Goal: Task Accomplishment & Management: Use online tool/utility

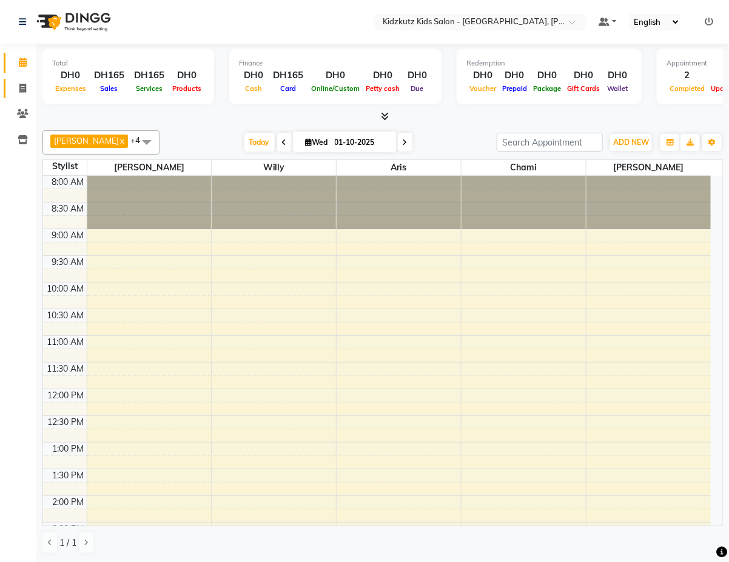
click at [27, 88] on span at bounding box center [22, 89] width 21 height 14
select select "service"
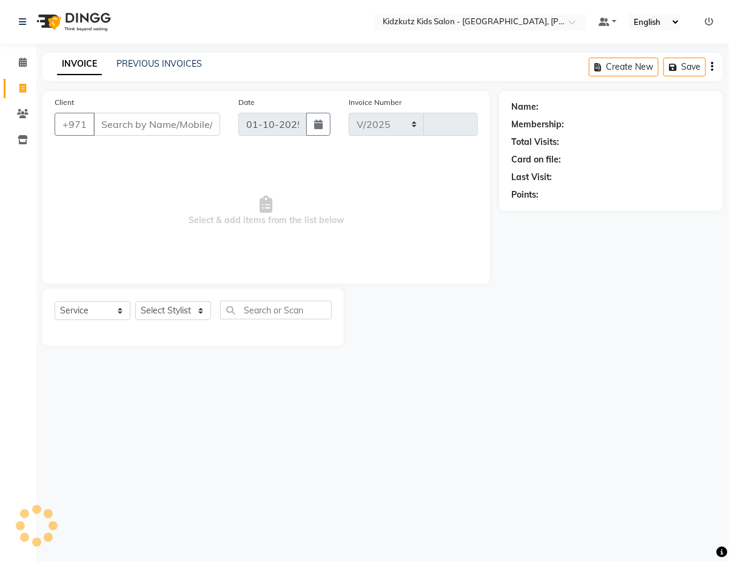
select select "8554"
type input "0816"
click at [29, 62] on span at bounding box center [22, 63] width 21 height 14
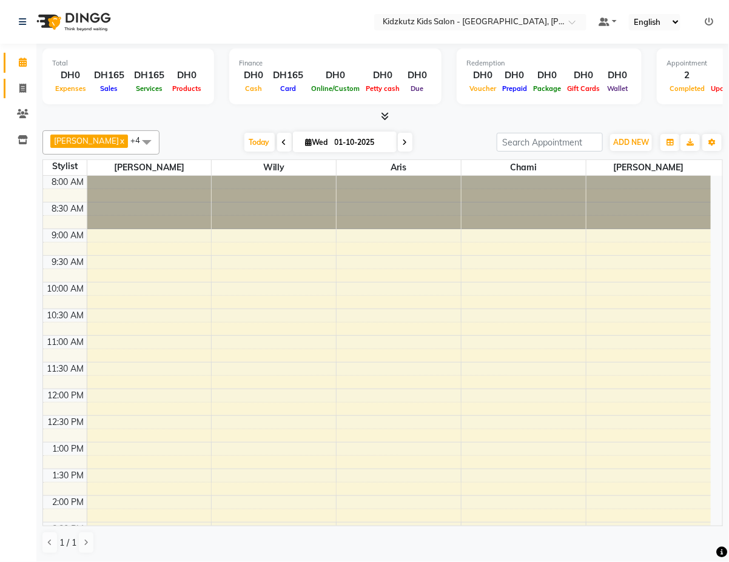
click at [27, 88] on span at bounding box center [22, 89] width 21 height 14
select select "8554"
select select "service"
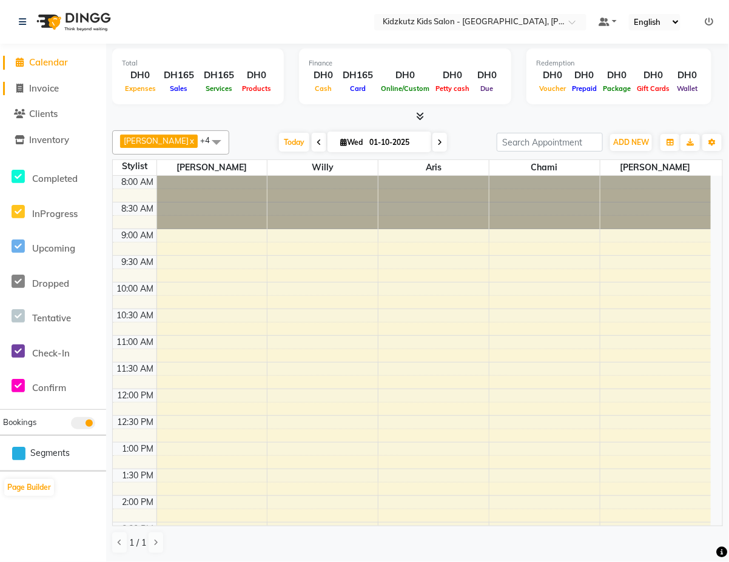
click at [53, 91] on span "Invoice" at bounding box center [44, 89] width 30 height 12
select select "service"
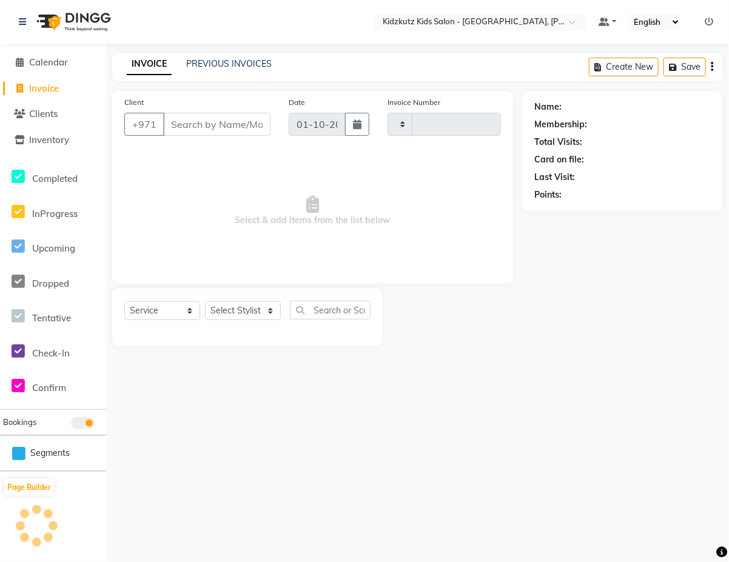
type input "0816"
select select "8554"
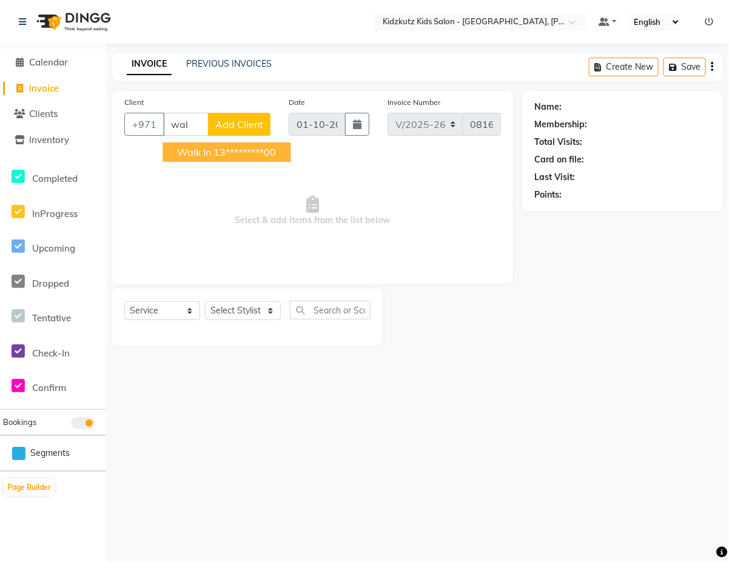
click at [258, 147] on ngb-highlight "13*********00" at bounding box center [245, 152] width 62 height 12
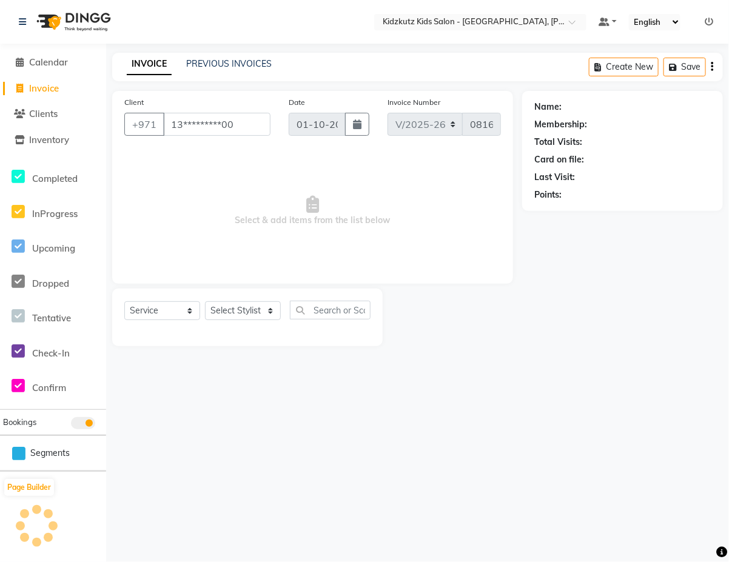
type input "13*********00"
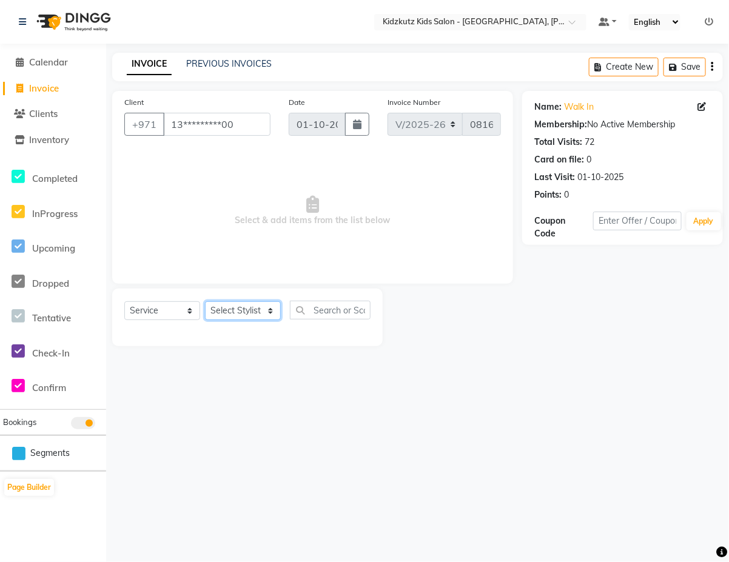
click at [274, 317] on select "Select Stylist Aris Barber6 Chami Mr. Marwan Sales [PERSON_NAME] [PERSON_NAME]" at bounding box center [243, 311] width 76 height 19
select select "85716"
click at [205, 302] on select "Select Stylist Aris Barber6 Chami Mr. Marwan Sales [PERSON_NAME] [PERSON_NAME]" at bounding box center [243, 311] width 76 height 19
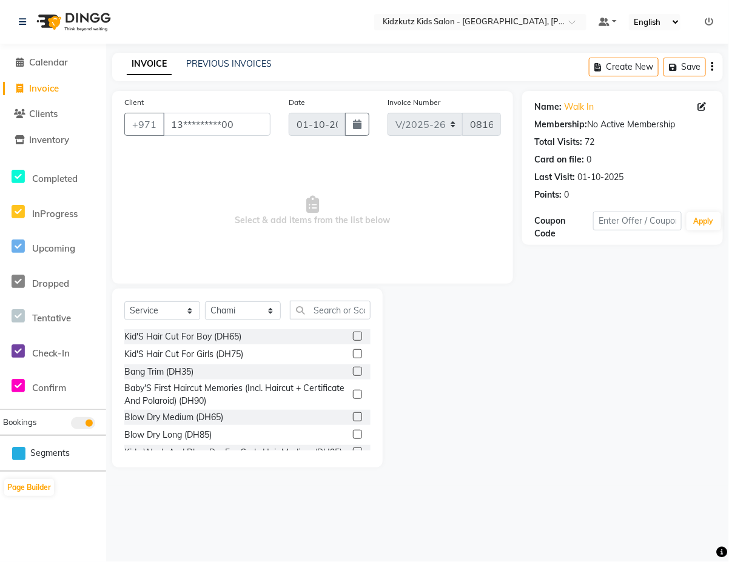
click at [353, 371] on label at bounding box center [357, 371] width 9 height 9
click at [353, 371] on input "checkbox" at bounding box center [357, 372] width 8 height 8
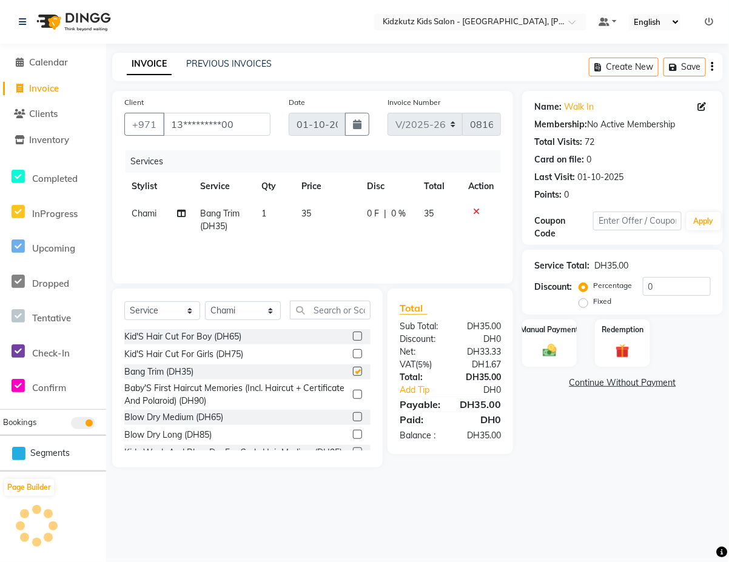
checkbox input "false"
click at [559, 344] on img at bounding box center [550, 350] width 24 height 17
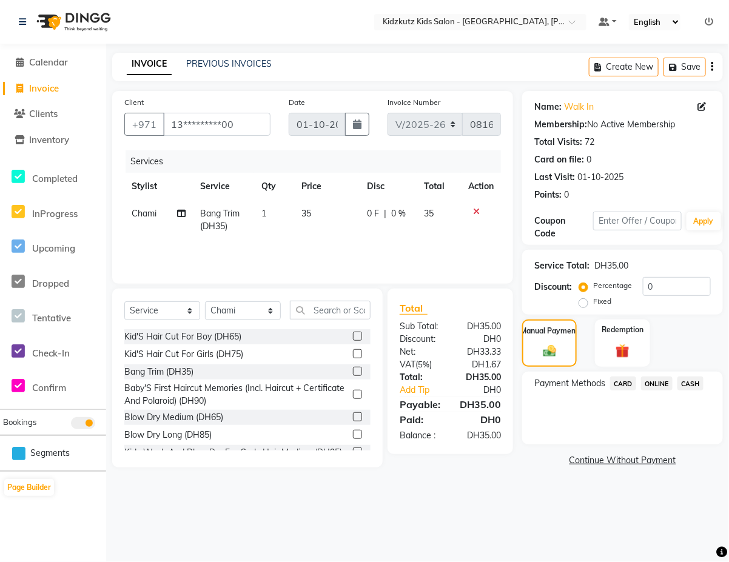
click at [628, 383] on span "CARD" at bounding box center [623, 384] width 26 height 14
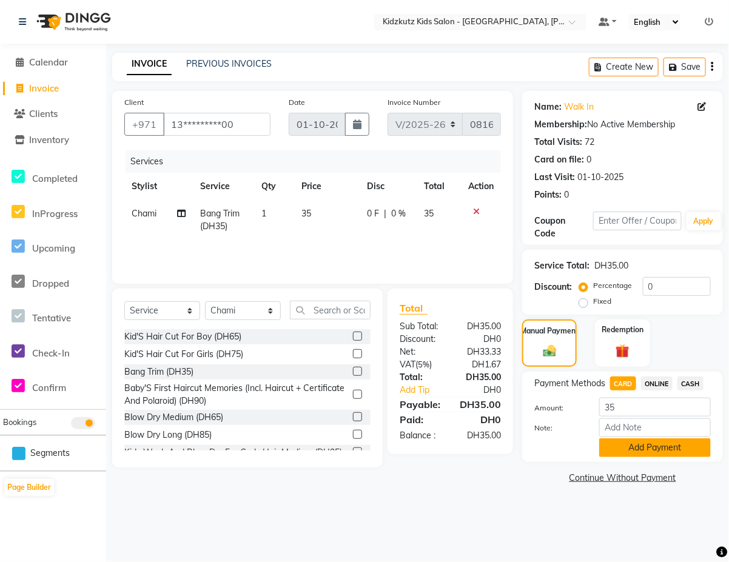
click at [656, 445] on button "Add Payment" at bounding box center [655, 448] width 112 height 19
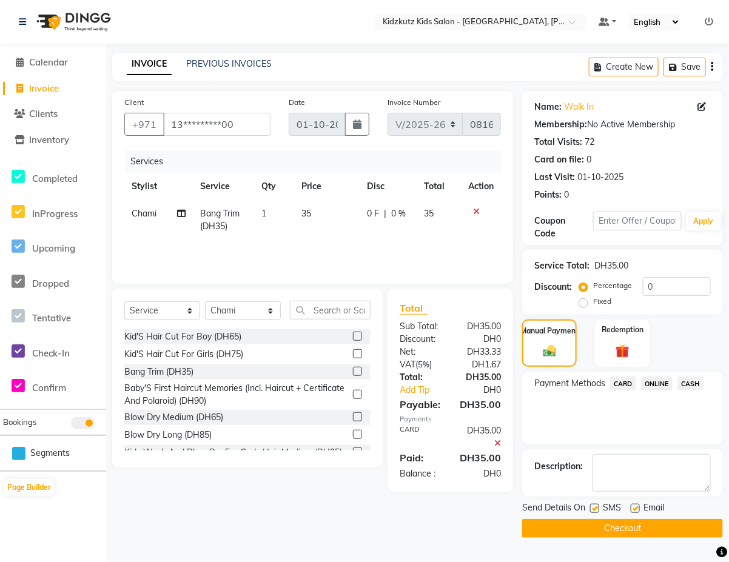
click at [622, 528] on button "Checkout" at bounding box center [622, 528] width 201 height 19
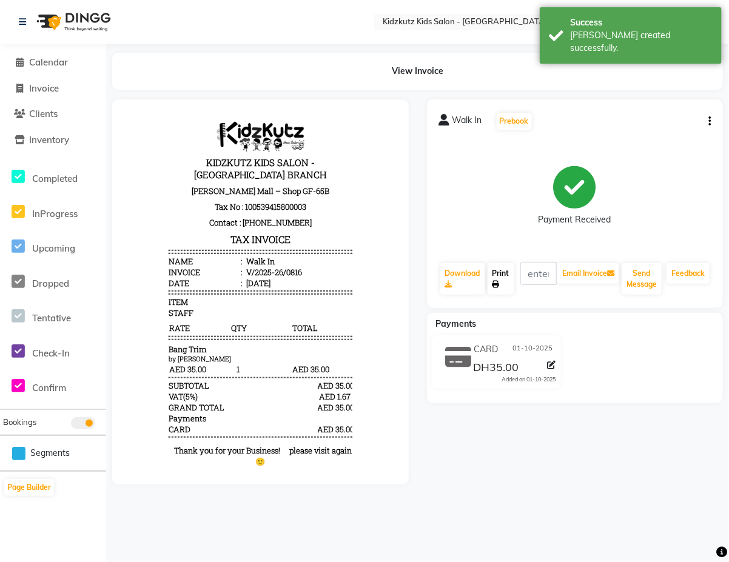
click at [510, 281] on link "Print" at bounding box center [501, 279] width 27 height 32
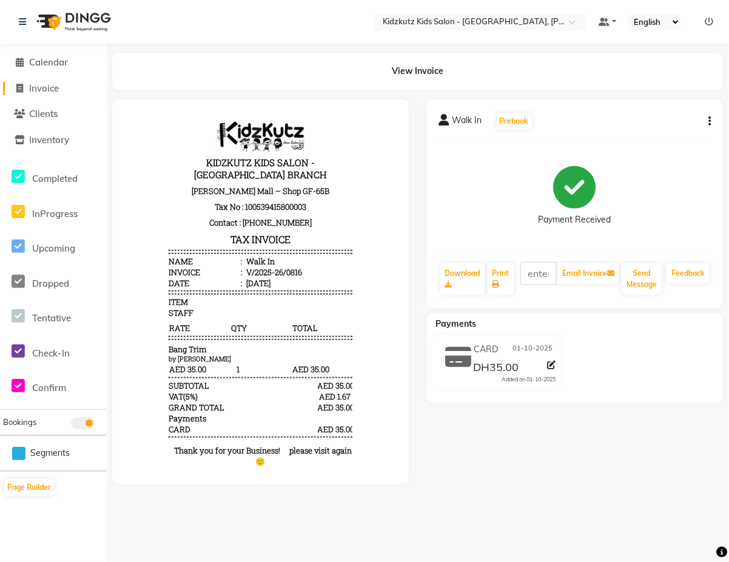
click at [47, 93] on span "Invoice" at bounding box center [44, 89] width 30 height 12
select select "service"
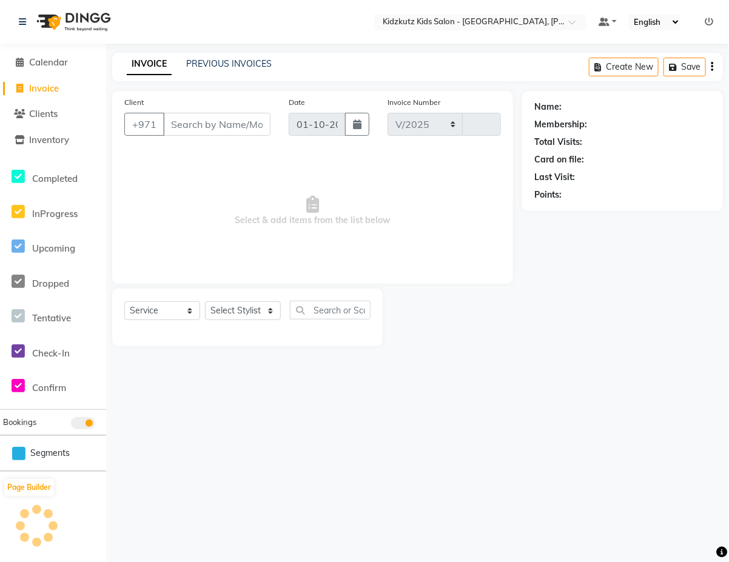
select select "8554"
type input "0817"
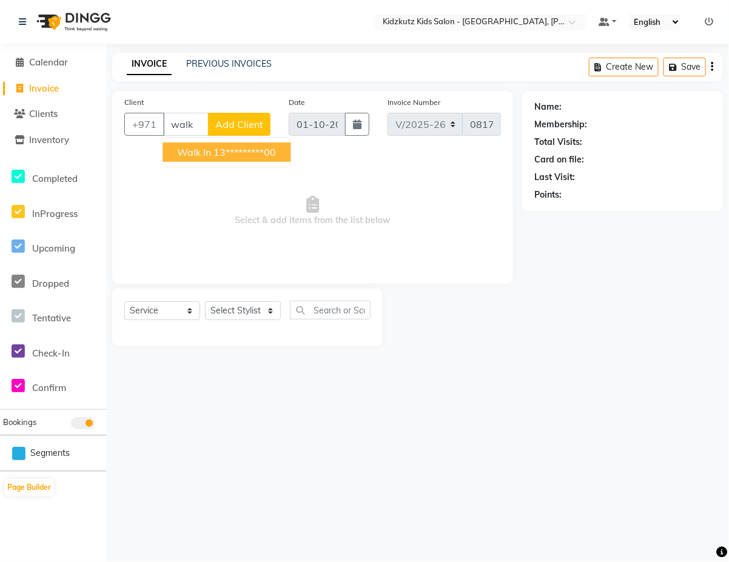
click at [211, 149] on button "Walk In 13*********00" at bounding box center [227, 152] width 128 height 19
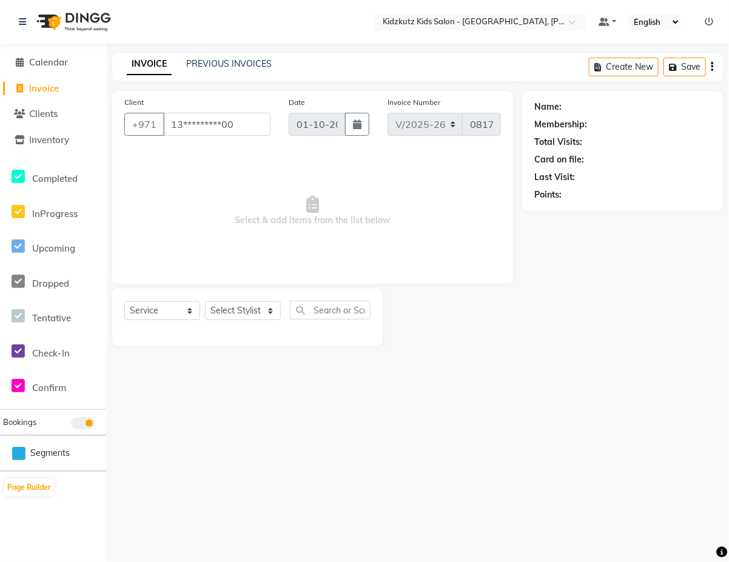
type input "13*********00"
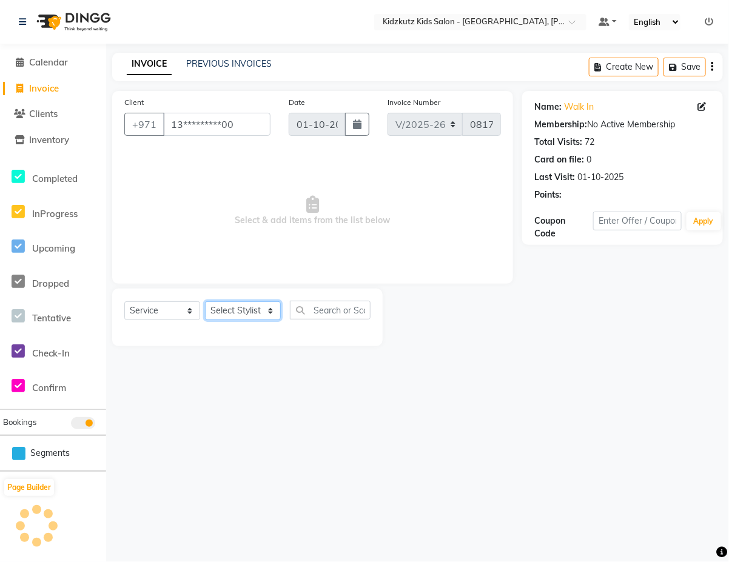
click at [280, 310] on select "Select Stylist Aris Barber6 Chami Mr. Marwan Sales [PERSON_NAME] [PERSON_NAME]" at bounding box center [243, 311] width 76 height 19
select select "84878"
click at [205, 302] on select "Select Stylist Aris Barber6 Chami Mr. Marwan Sales [PERSON_NAME] [PERSON_NAME]" at bounding box center [243, 311] width 76 height 19
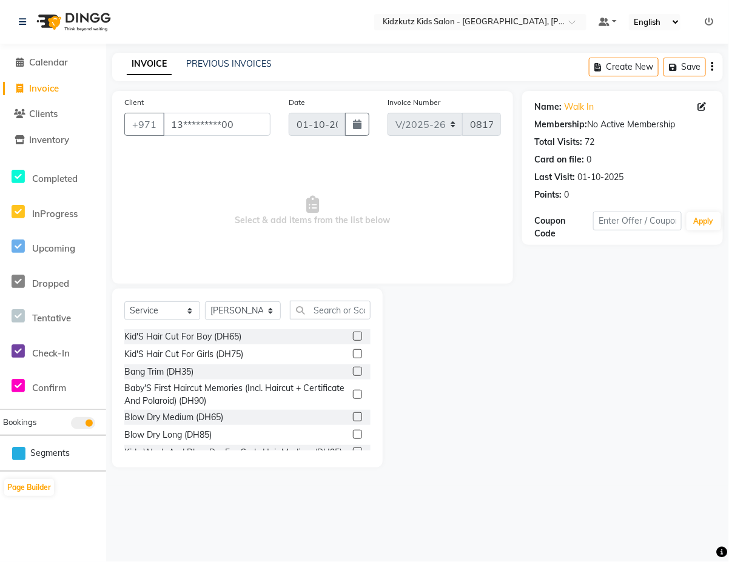
click at [353, 371] on label at bounding box center [357, 371] width 9 height 9
click at [353, 371] on input "checkbox" at bounding box center [357, 372] width 8 height 8
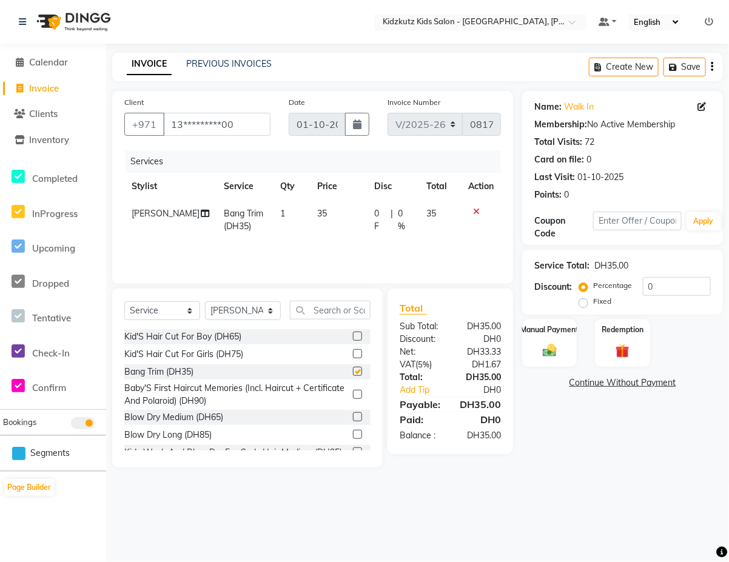
checkbox input "false"
click at [558, 337] on div "Manual Payment" at bounding box center [550, 344] width 57 height 50
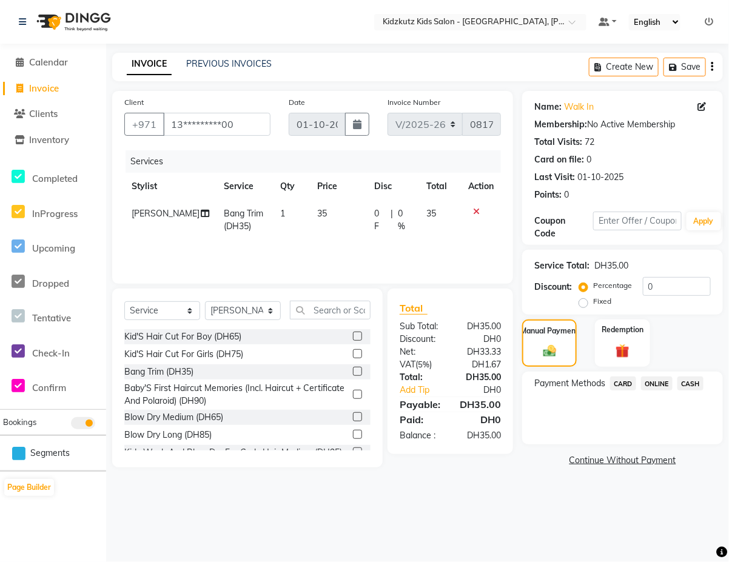
click at [631, 380] on span "CARD" at bounding box center [623, 384] width 26 height 14
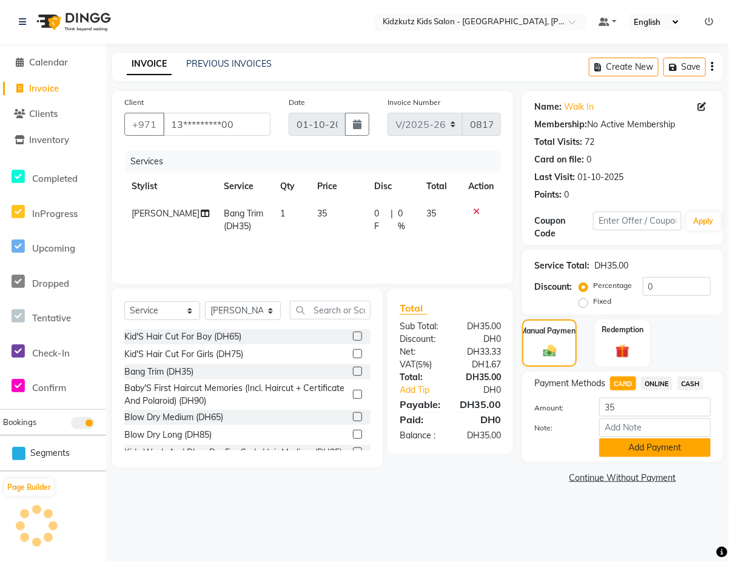
click at [642, 446] on button "Add Payment" at bounding box center [655, 448] width 112 height 19
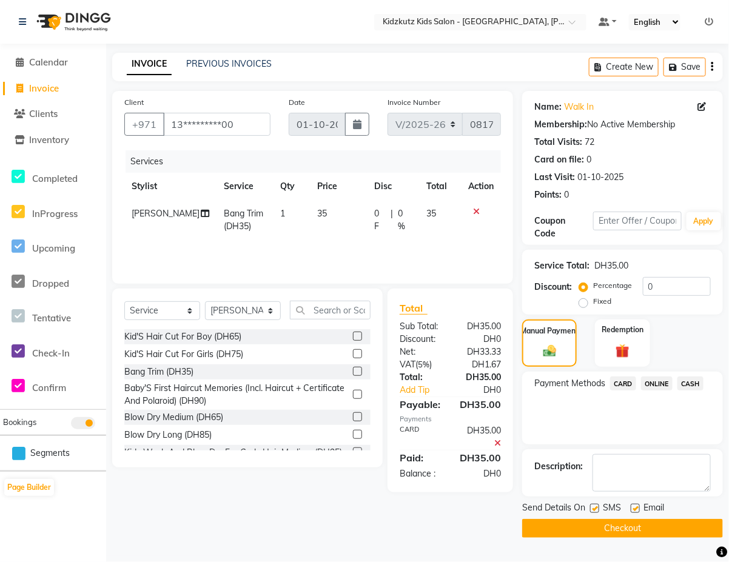
click at [602, 520] on button "Checkout" at bounding box center [622, 528] width 201 height 19
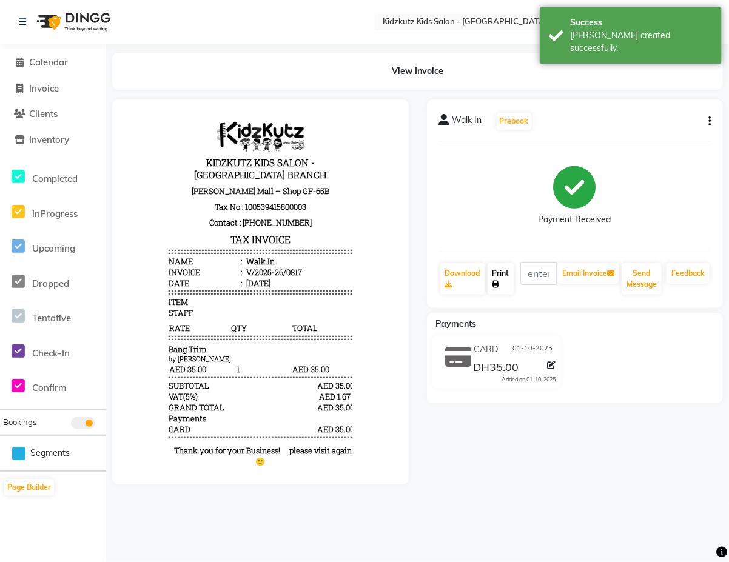
click at [504, 277] on link "Print" at bounding box center [501, 279] width 27 height 32
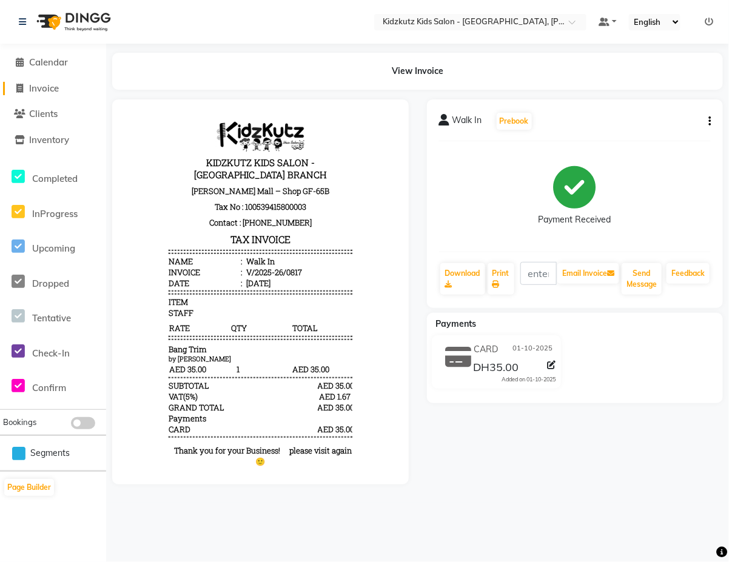
click at [62, 89] on link "Invoice" at bounding box center [53, 89] width 100 height 14
select select "service"
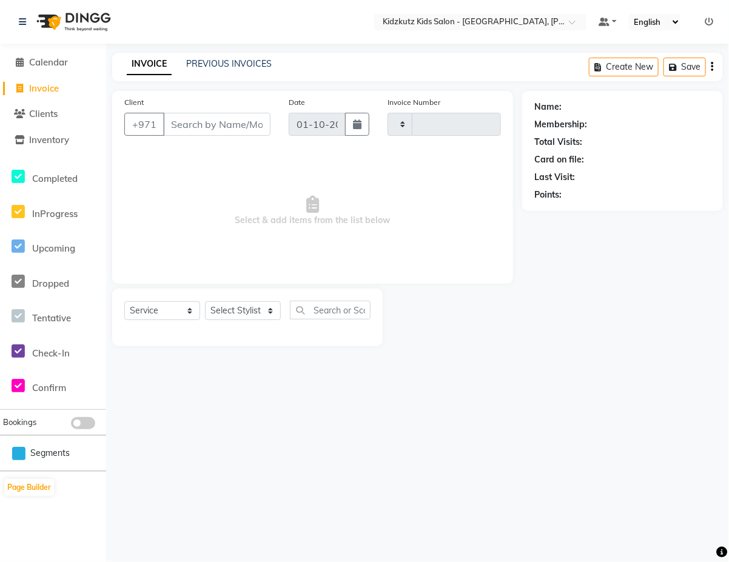
type input "0818"
select select "8554"
click at [226, 126] on input "Client" at bounding box center [216, 124] width 107 height 23
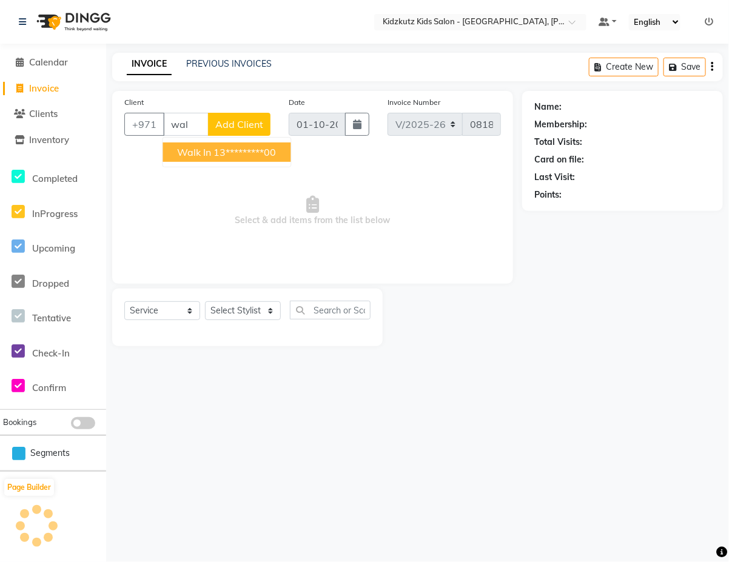
click at [255, 152] on ngb-highlight "13*********00" at bounding box center [245, 152] width 62 height 12
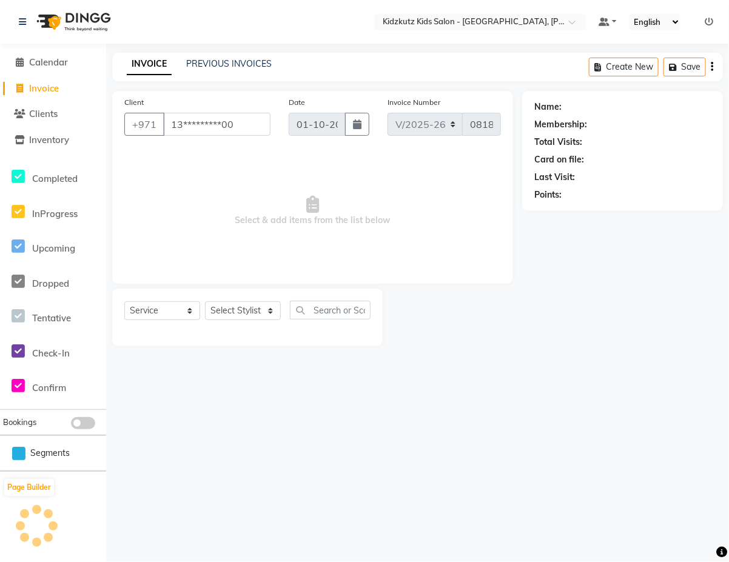
type input "13*********00"
click at [258, 316] on select "Select Stylist Aris Barber6 Chami Mr. Marwan Sales [PERSON_NAME] [PERSON_NAME]" at bounding box center [243, 311] width 76 height 19
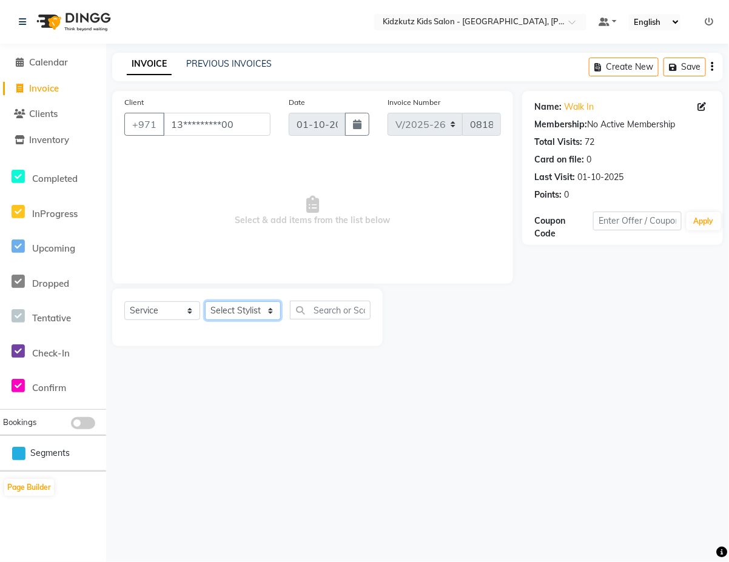
select select "84879"
click at [205, 302] on select "Select Stylist Aris Barber6 Chami Mr. Marwan Sales [PERSON_NAME] [PERSON_NAME]" at bounding box center [243, 311] width 76 height 19
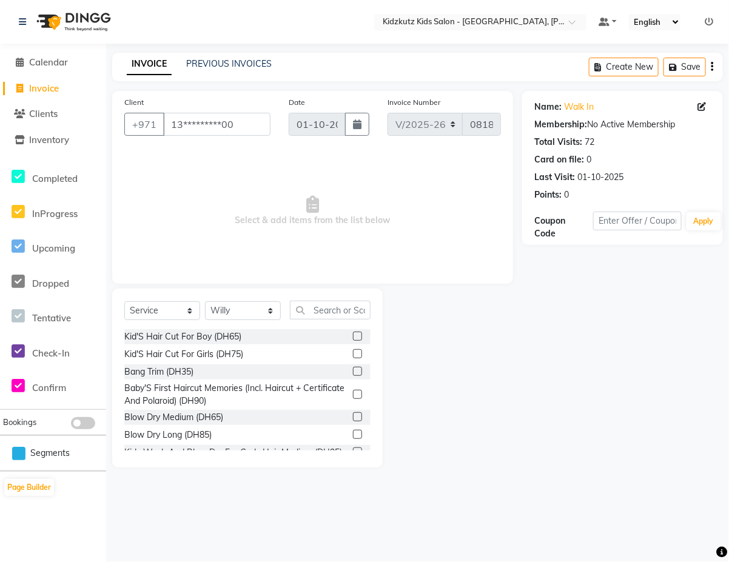
click at [353, 354] on label at bounding box center [357, 353] width 9 height 9
click at [353, 354] on input "checkbox" at bounding box center [357, 355] width 8 height 8
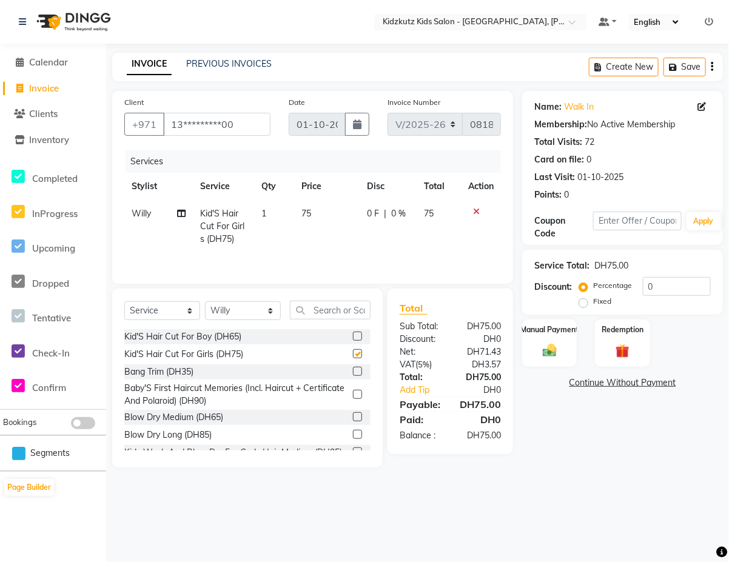
checkbox input "false"
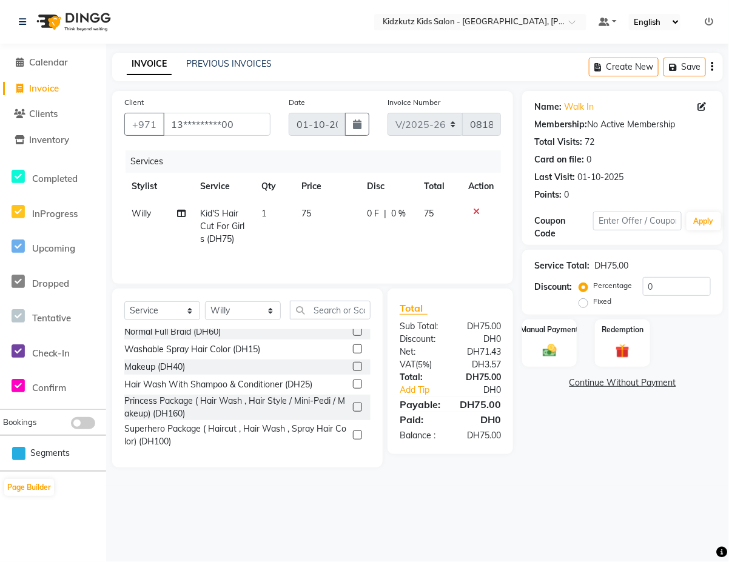
scroll to position [290, 0]
click at [353, 389] on label at bounding box center [357, 384] width 9 height 9
click at [353, 389] on input "checkbox" at bounding box center [357, 385] width 8 height 8
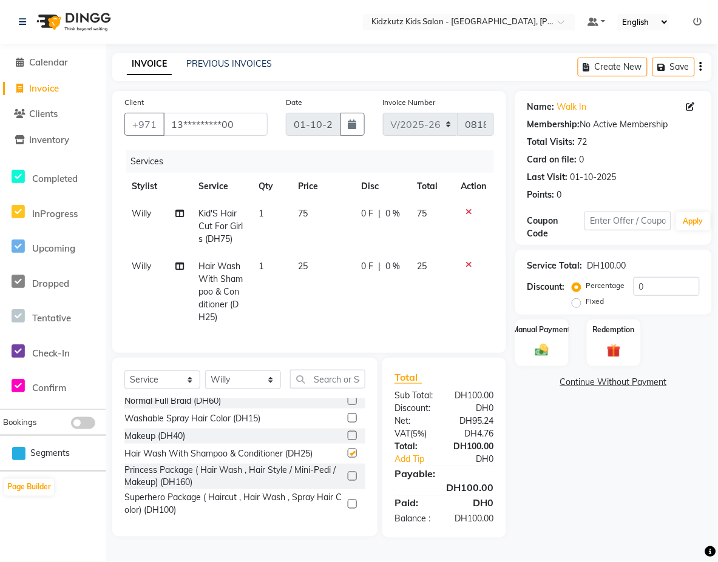
checkbox input "false"
click at [531, 345] on img at bounding box center [542, 351] width 22 height 16
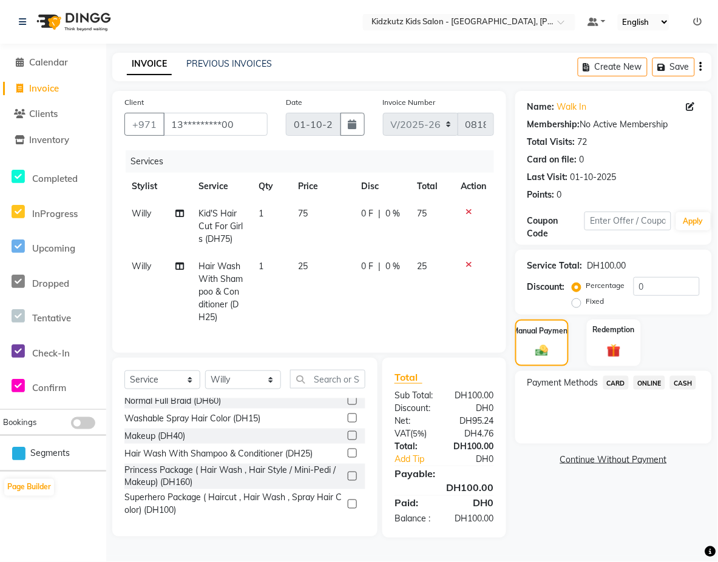
click at [620, 380] on span "CARD" at bounding box center [616, 383] width 26 height 14
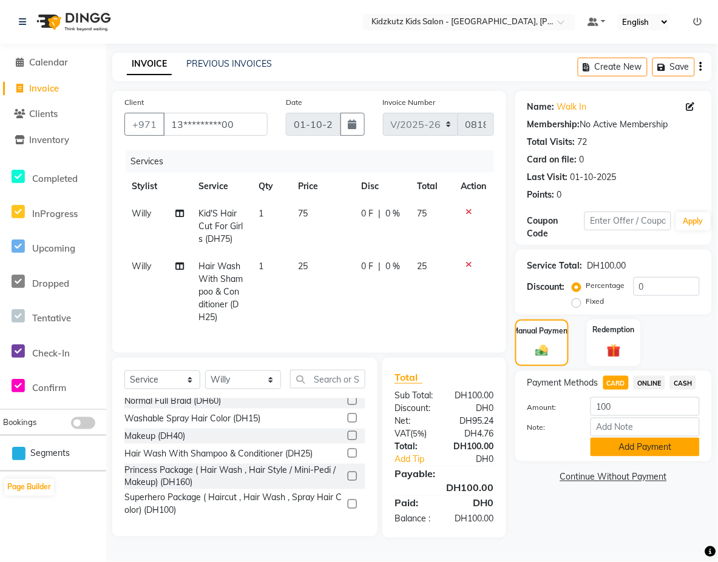
click at [668, 452] on button "Add Payment" at bounding box center [644, 447] width 109 height 19
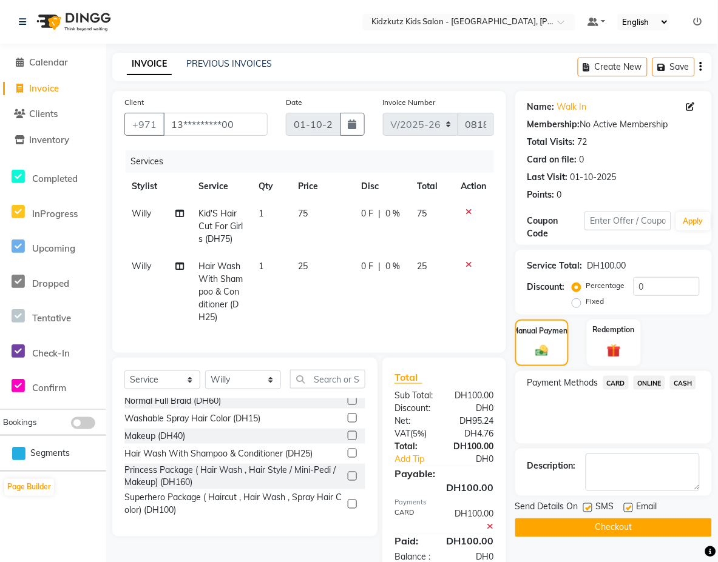
click at [675, 526] on button "Checkout" at bounding box center [613, 528] width 197 height 19
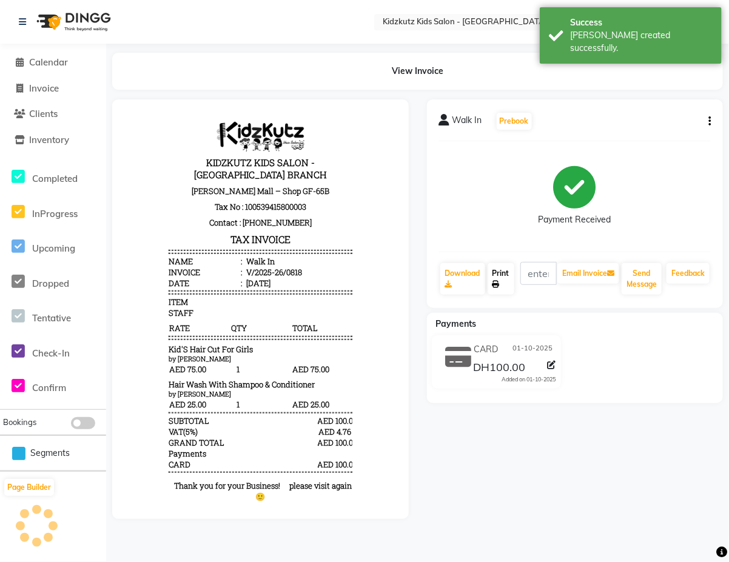
click at [501, 274] on link "Print" at bounding box center [501, 279] width 27 height 32
